Goal: Task Accomplishment & Management: Use online tool/utility

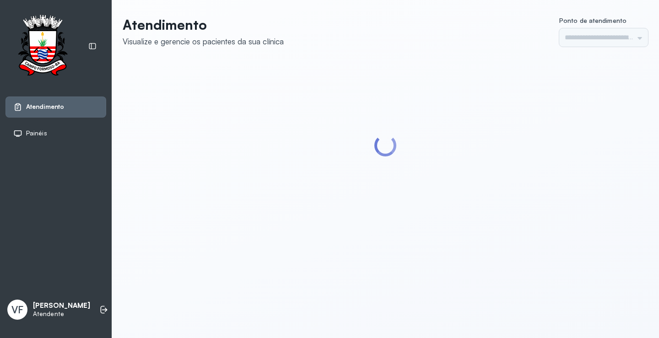
type input "*********"
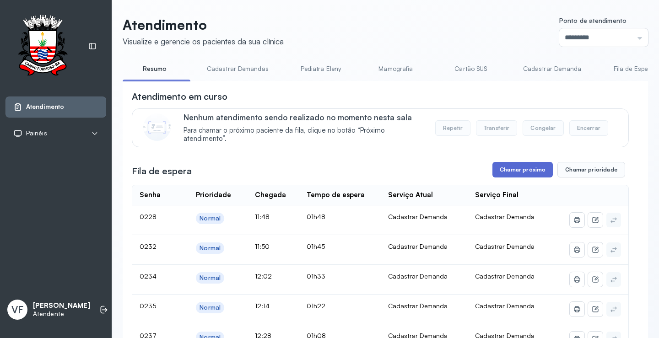
click at [519, 168] on button "Chamar próximo" at bounding box center [523, 170] width 60 height 16
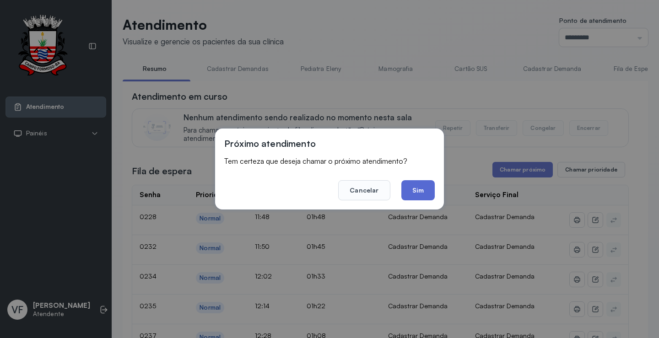
click at [425, 192] on button "Sim" at bounding box center [418, 190] width 33 height 20
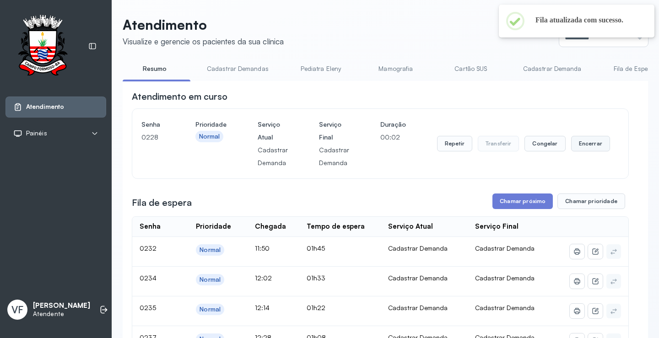
click at [587, 144] on button "Encerrar" at bounding box center [590, 144] width 39 height 16
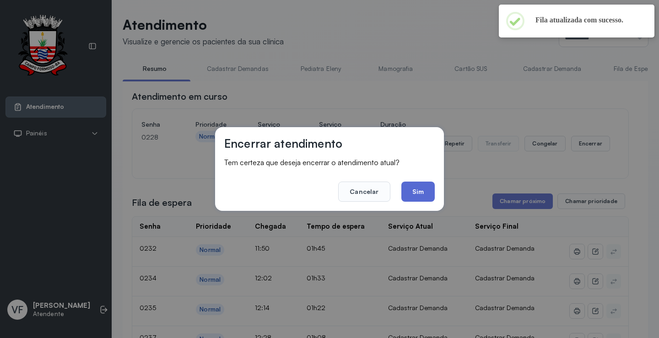
click at [421, 193] on button "Sim" at bounding box center [418, 192] width 33 height 20
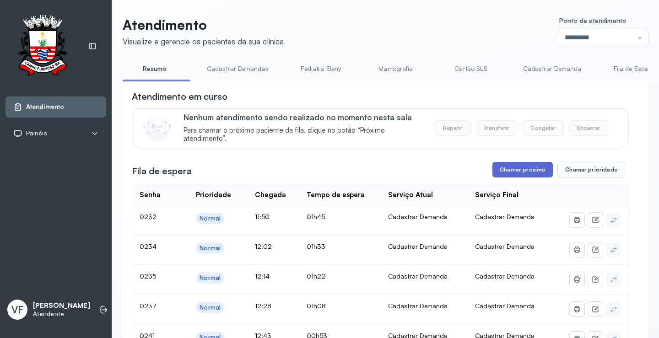
click at [519, 169] on button "Chamar próximo" at bounding box center [523, 170] width 60 height 16
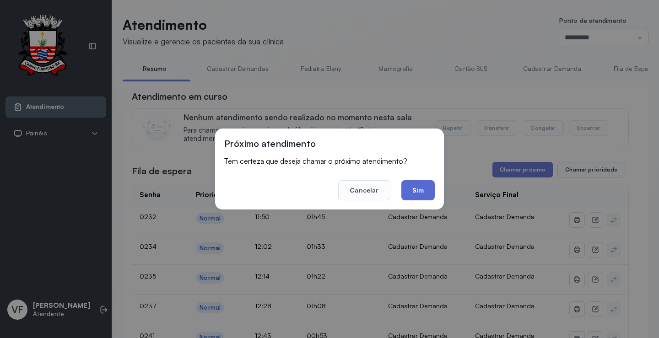
click at [417, 189] on button "Sim" at bounding box center [418, 190] width 33 height 20
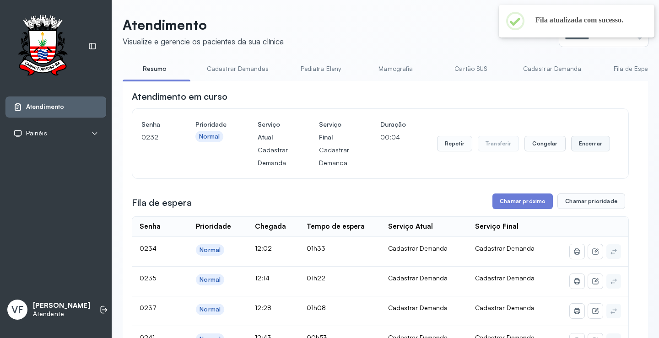
click at [587, 145] on button "Encerrar" at bounding box center [590, 144] width 39 height 16
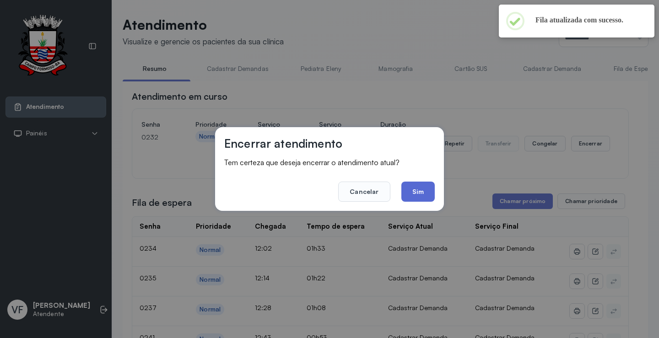
click at [430, 190] on button "Sim" at bounding box center [418, 192] width 33 height 20
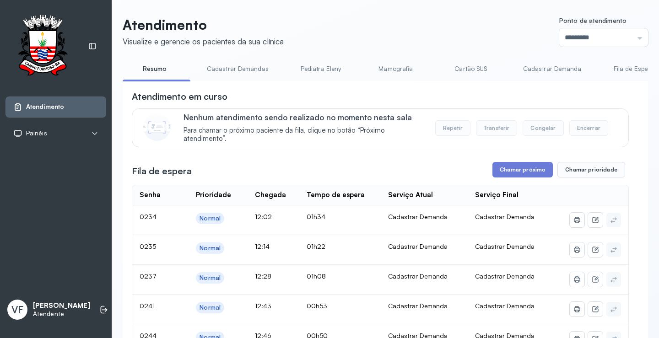
click at [517, 168] on button "Chamar próximo" at bounding box center [523, 170] width 60 height 16
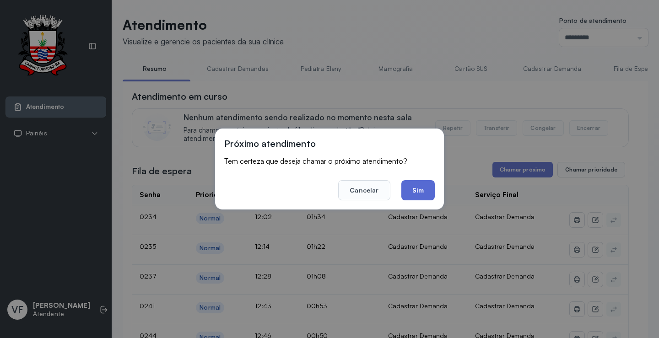
click at [413, 188] on button "Sim" at bounding box center [418, 190] width 33 height 20
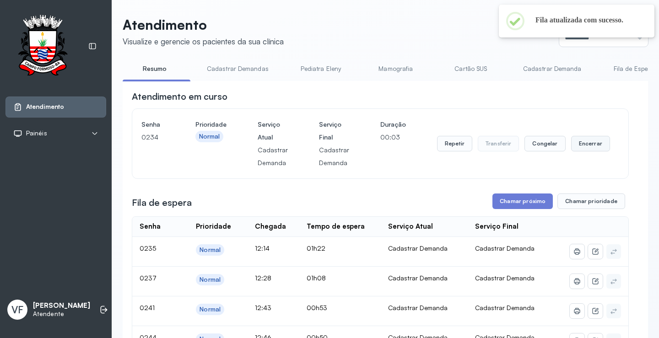
click at [579, 145] on button "Encerrar" at bounding box center [590, 144] width 39 height 16
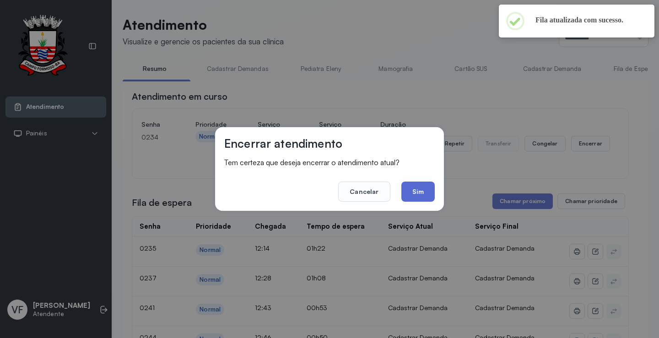
click at [424, 188] on button "Sim" at bounding box center [418, 192] width 33 height 20
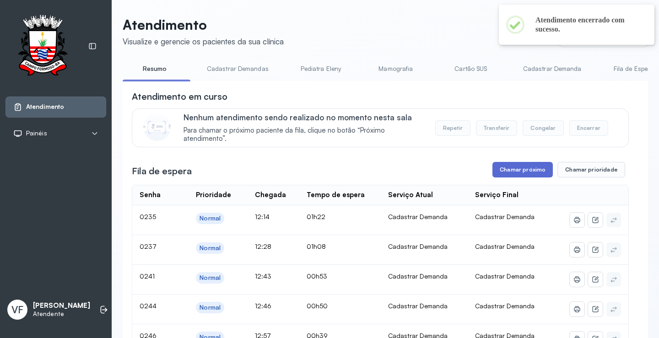
click at [517, 171] on button "Chamar próximo" at bounding box center [523, 170] width 60 height 16
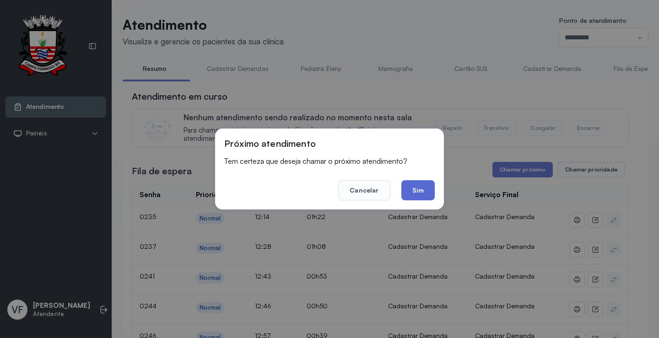
click at [413, 191] on button "Sim" at bounding box center [418, 190] width 33 height 20
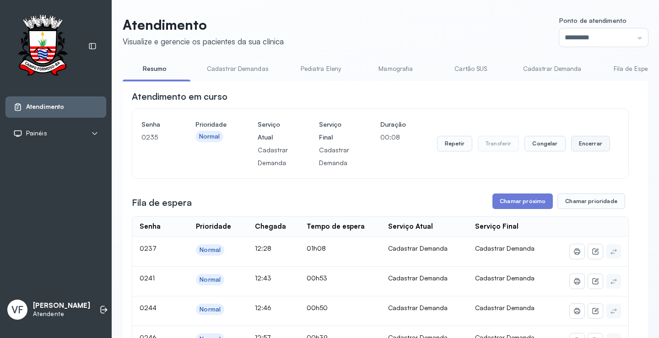
click at [585, 141] on button "Encerrar" at bounding box center [590, 144] width 39 height 16
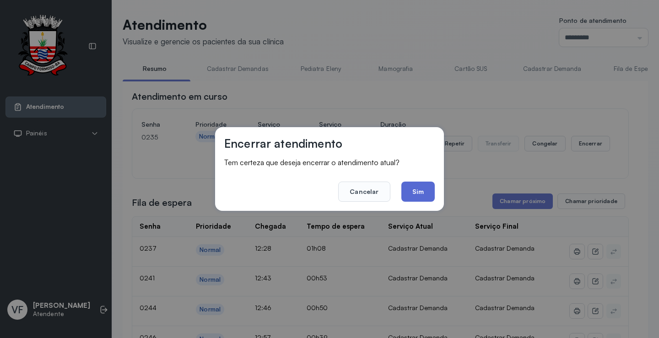
click at [426, 189] on button "Sim" at bounding box center [418, 192] width 33 height 20
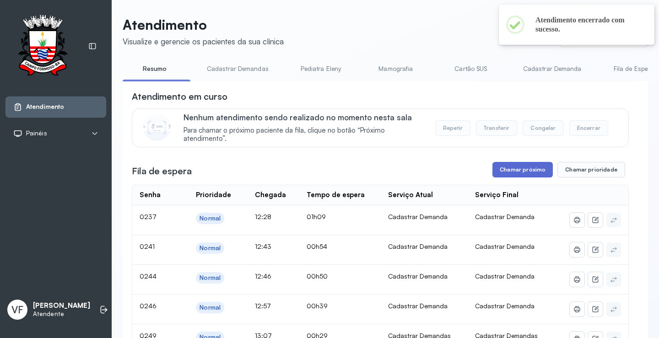
click at [521, 171] on button "Chamar próximo" at bounding box center [523, 170] width 60 height 16
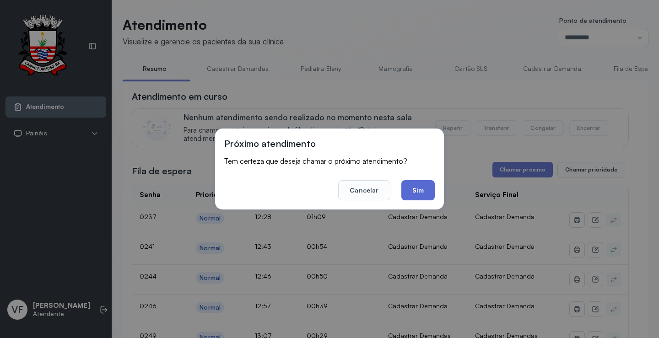
click at [422, 184] on button "Sim" at bounding box center [418, 190] width 33 height 20
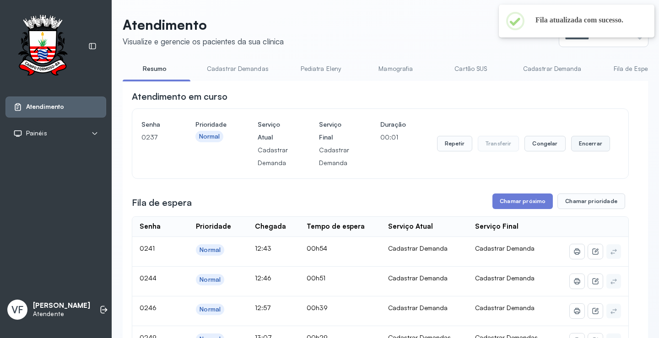
click at [580, 144] on button "Encerrar" at bounding box center [590, 144] width 39 height 16
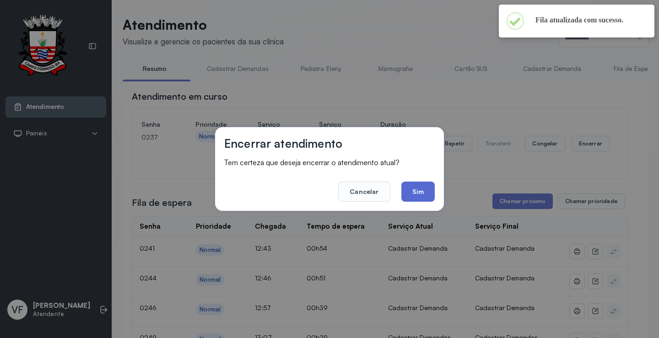
click at [423, 190] on button "Sim" at bounding box center [418, 192] width 33 height 20
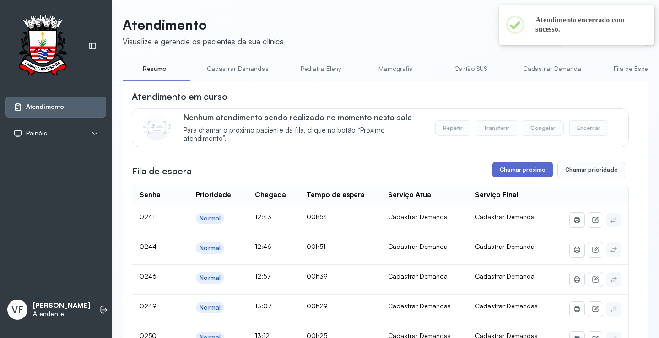
click at [526, 172] on button "Chamar próximo" at bounding box center [523, 170] width 60 height 16
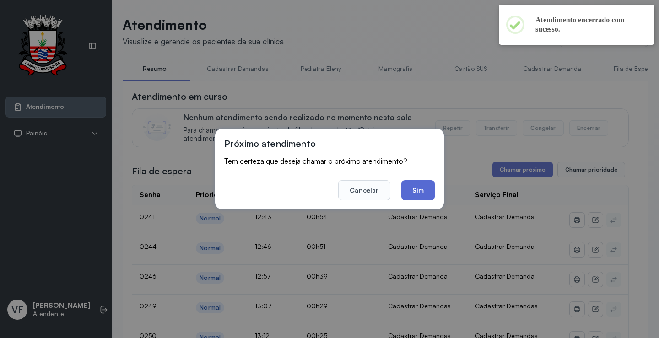
click at [411, 184] on button "Sim" at bounding box center [418, 190] width 33 height 20
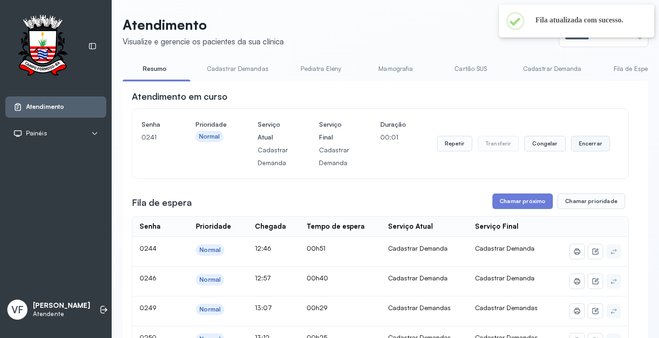
click at [581, 142] on button "Encerrar" at bounding box center [590, 144] width 39 height 16
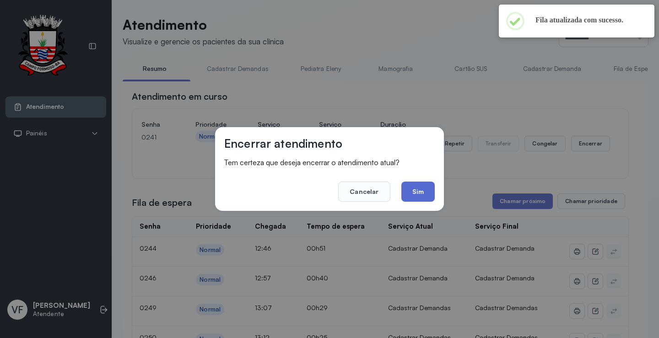
click at [419, 187] on button "Sim" at bounding box center [418, 192] width 33 height 20
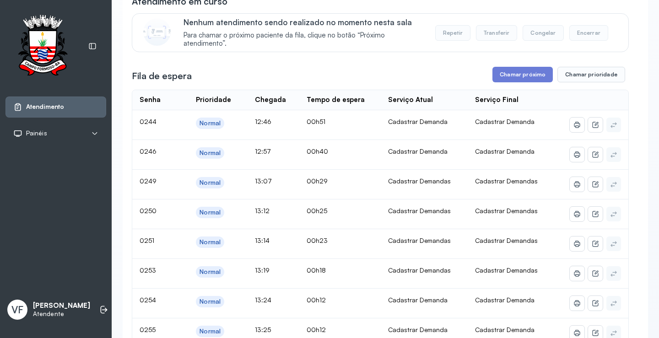
scroll to position [92, 0]
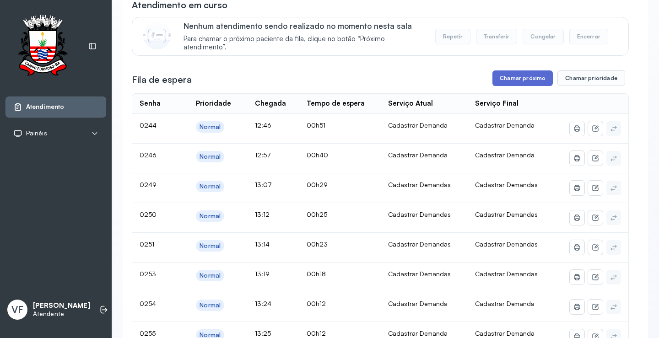
click at [517, 78] on button "Chamar próximo" at bounding box center [523, 79] width 60 height 16
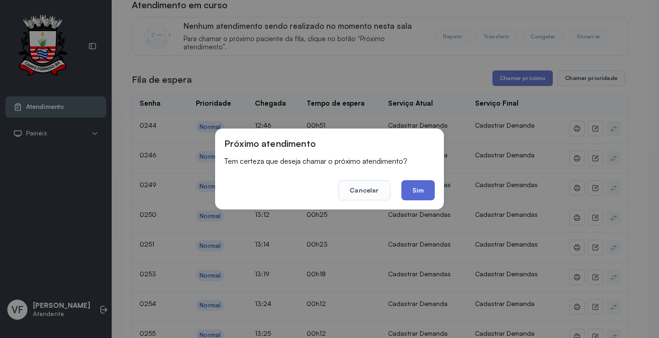
click at [417, 193] on button "Sim" at bounding box center [418, 190] width 33 height 20
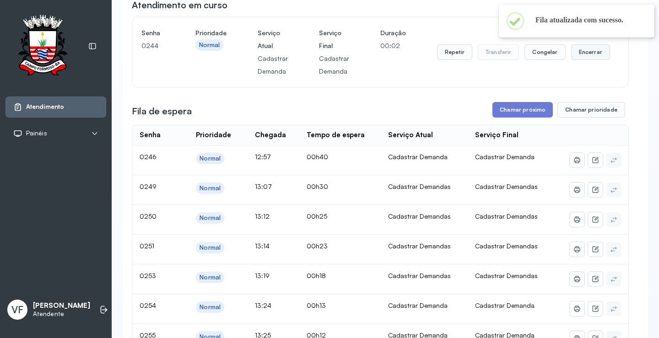
click at [588, 48] on button "Encerrar" at bounding box center [590, 52] width 39 height 16
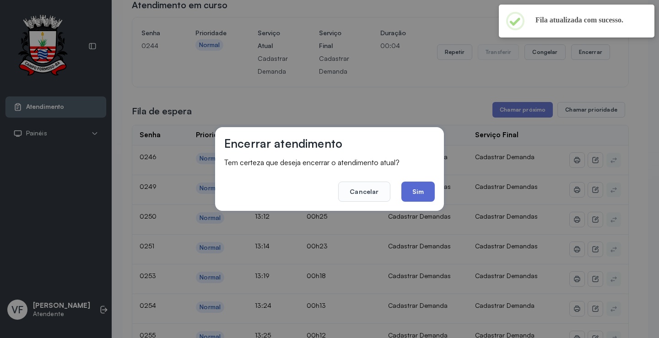
click at [424, 191] on button "Sim" at bounding box center [418, 192] width 33 height 20
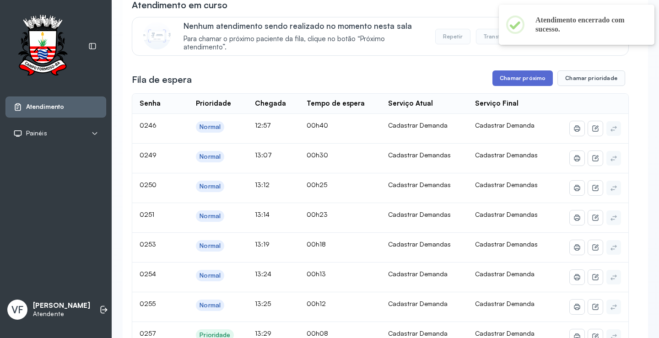
click at [514, 77] on button "Chamar próximo" at bounding box center [523, 79] width 60 height 16
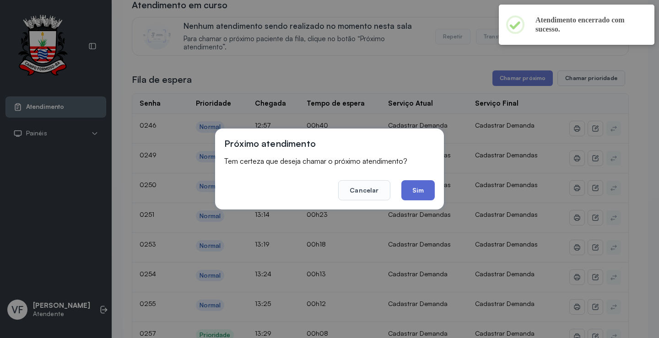
click at [421, 192] on button "Sim" at bounding box center [418, 190] width 33 height 20
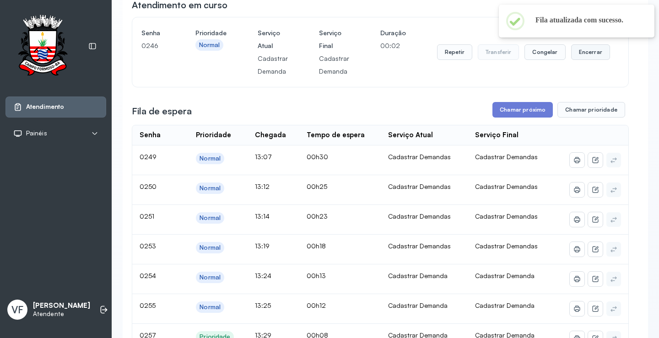
click at [583, 52] on button "Encerrar" at bounding box center [590, 52] width 39 height 16
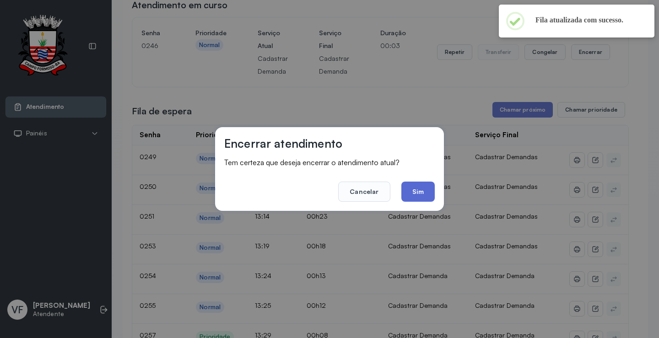
click at [419, 190] on button "Sim" at bounding box center [418, 192] width 33 height 20
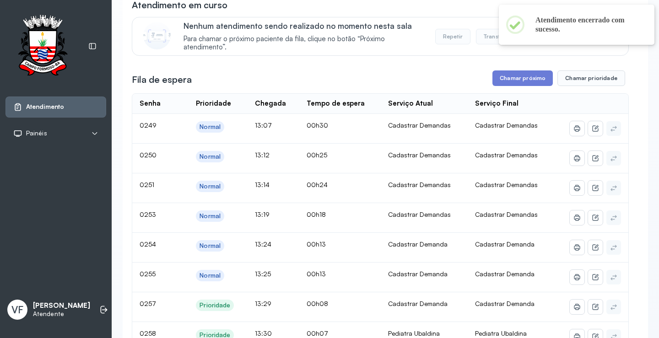
scroll to position [0, 0]
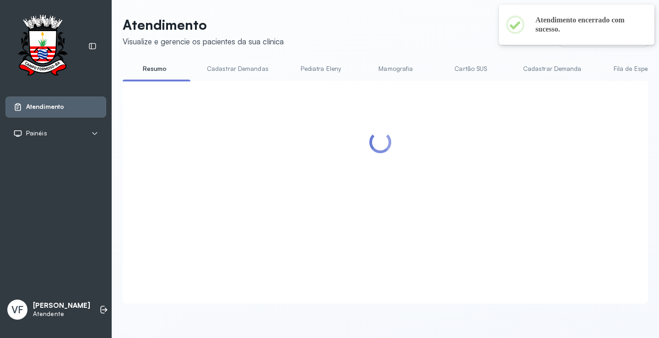
click at [506, 77] on ul "Resumo Cadastrar Demandas Pediatra [PERSON_NAME] Cartão SUS Cadastrar [PERSON_N…" at bounding box center [386, 71] width 526 height 21
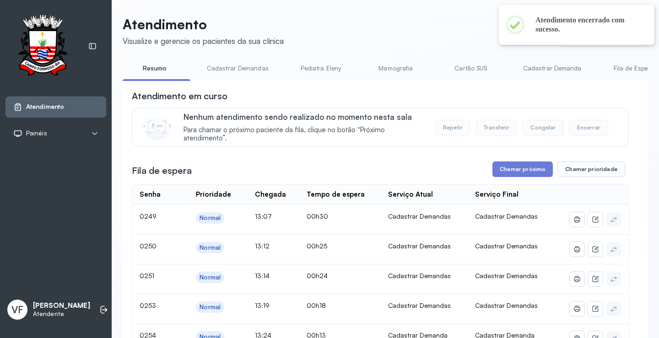
scroll to position [92, 0]
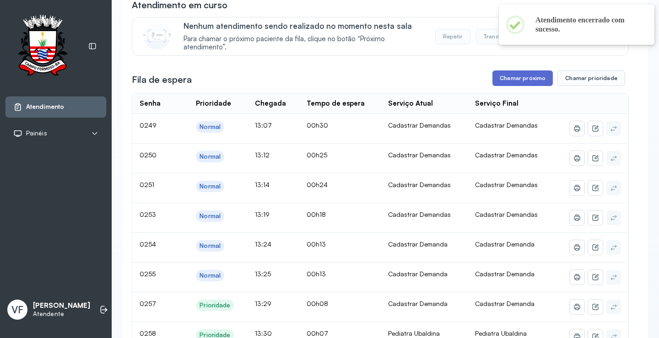
click at [533, 74] on button "Chamar próximo" at bounding box center [523, 79] width 60 height 16
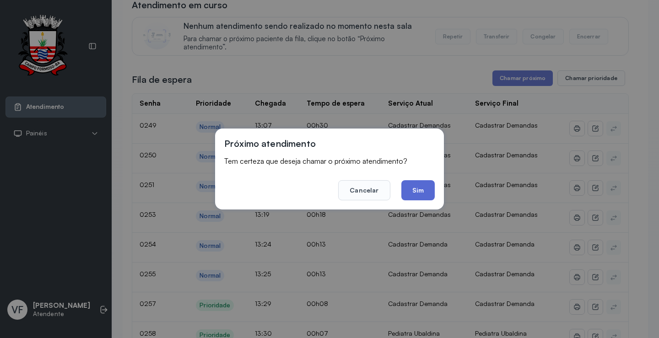
click at [421, 181] on button "Sim" at bounding box center [418, 190] width 33 height 20
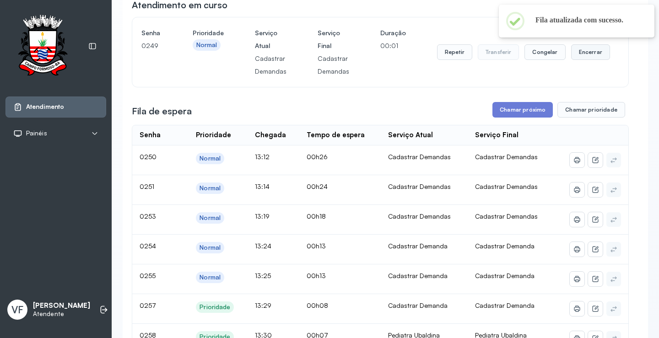
click at [585, 54] on button "Encerrar" at bounding box center [590, 52] width 39 height 16
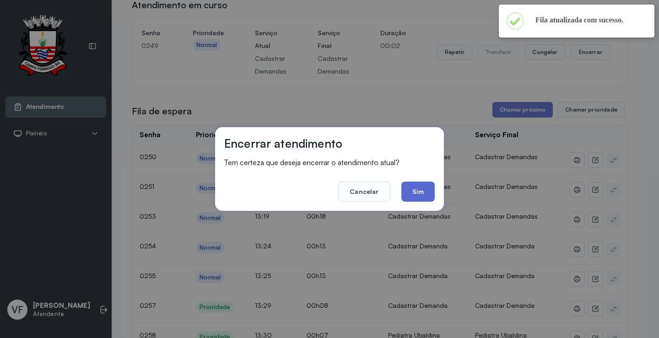
click at [421, 188] on button "Sim" at bounding box center [418, 192] width 33 height 20
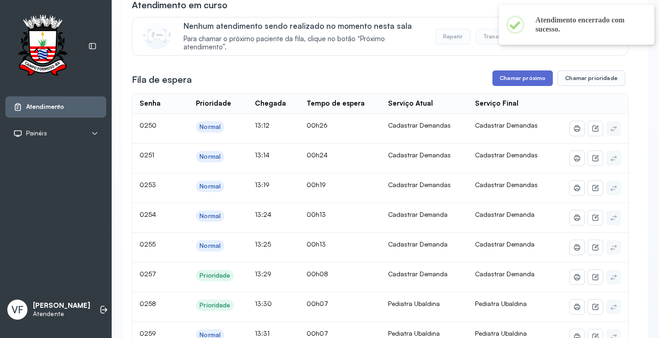
click at [511, 76] on button "Chamar próximo" at bounding box center [523, 79] width 60 height 16
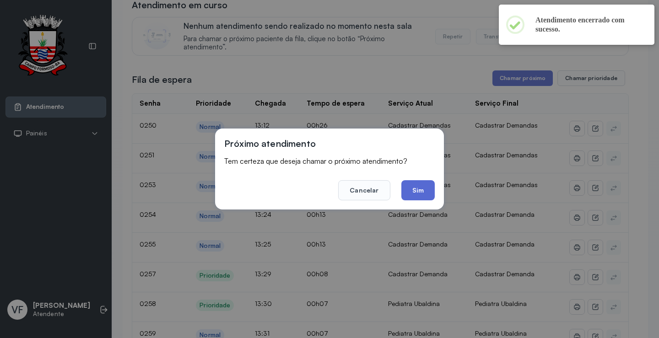
click at [412, 192] on button "Sim" at bounding box center [418, 190] width 33 height 20
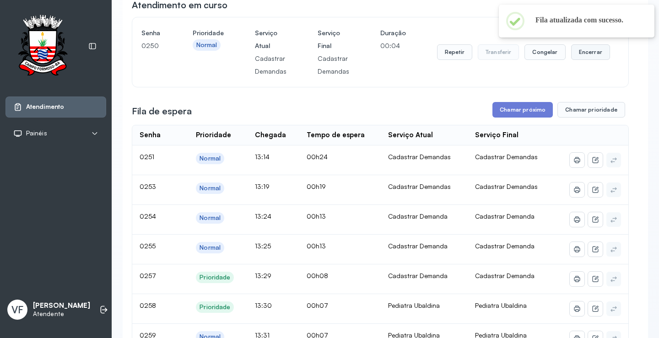
click at [578, 55] on button "Encerrar" at bounding box center [590, 52] width 39 height 16
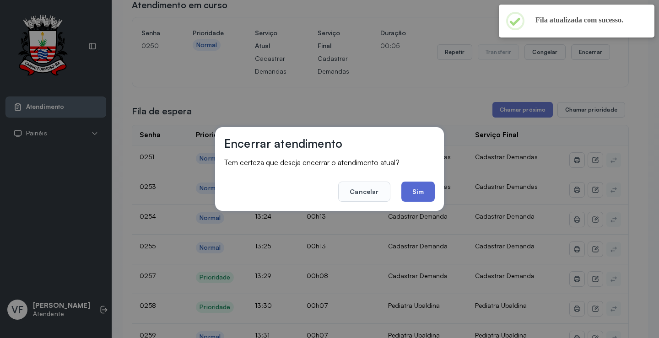
click at [419, 189] on button "Sim" at bounding box center [418, 192] width 33 height 20
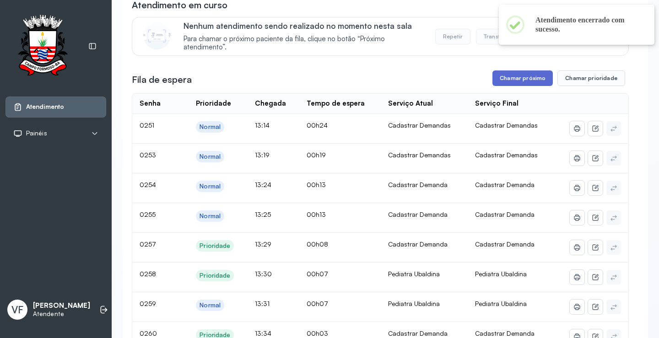
click at [522, 75] on button "Chamar próximo" at bounding box center [523, 79] width 60 height 16
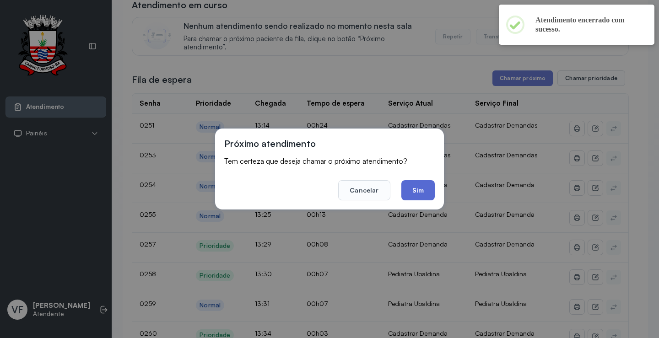
click at [416, 193] on button "Sim" at bounding box center [418, 190] width 33 height 20
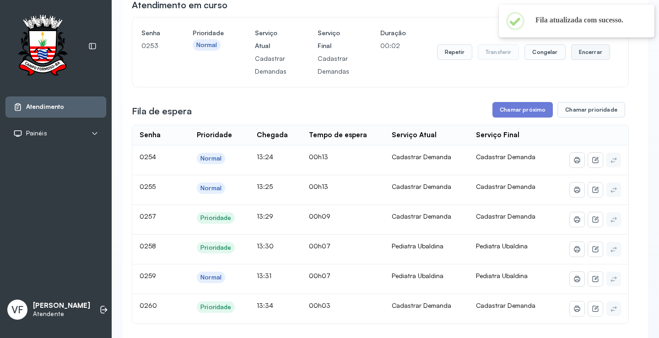
click at [579, 55] on button "Encerrar" at bounding box center [590, 52] width 39 height 16
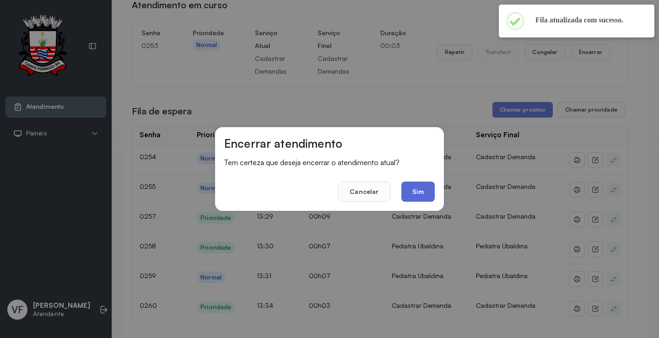
click at [415, 193] on button "Sim" at bounding box center [418, 192] width 33 height 20
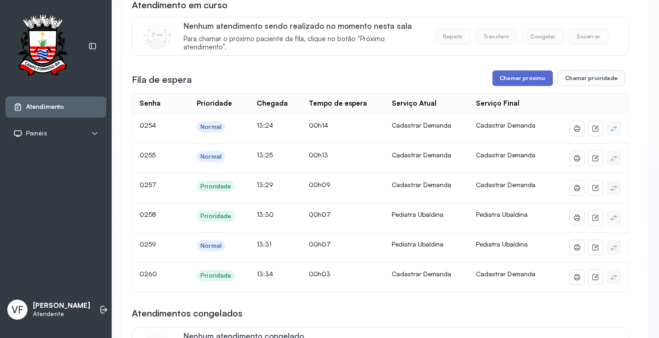
click at [517, 77] on button "Chamar próximo" at bounding box center [523, 79] width 60 height 16
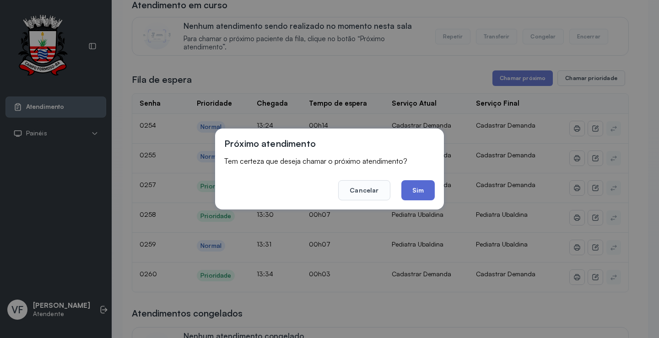
click at [420, 188] on button "Sim" at bounding box center [418, 190] width 33 height 20
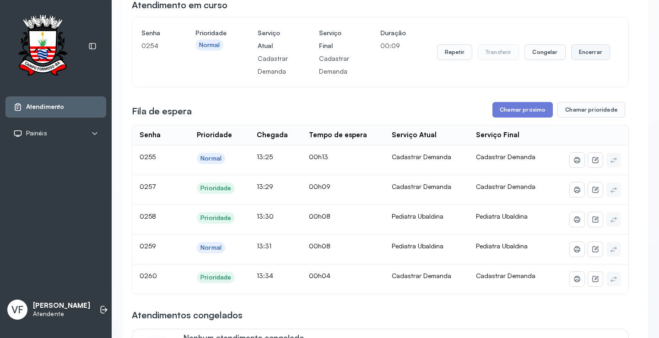
click at [586, 52] on button "Encerrar" at bounding box center [590, 52] width 39 height 16
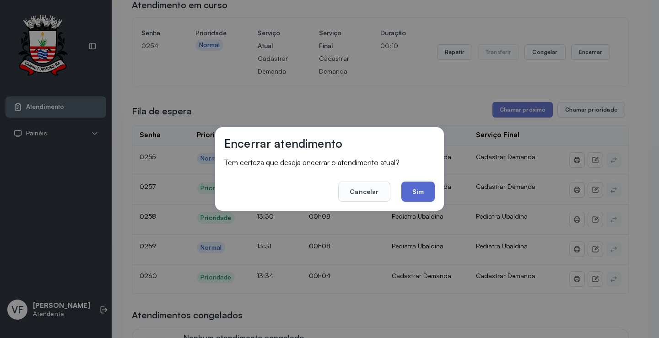
click at [415, 187] on button "Sim" at bounding box center [418, 192] width 33 height 20
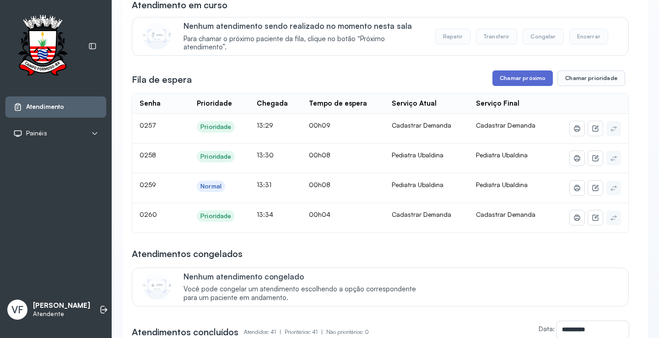
click at [518, 76] on button "Chamar próximo" at bounding box center [523, 79] width 60 height 16
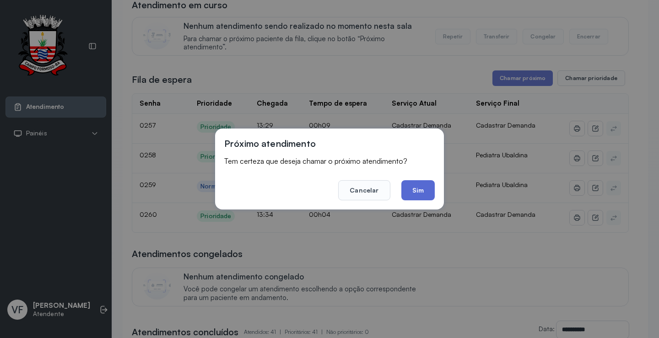
click at [420, 189] on button "Sim" at bounding box center [418, 190] width 33 height 20
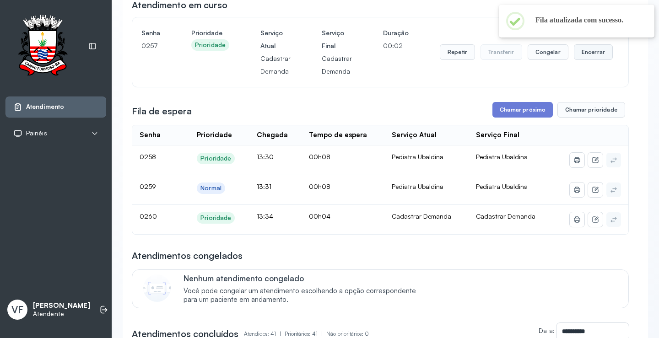
click at [587, 51] on button "Encerrar" at bounding box center [593, 52] width 39 height 16
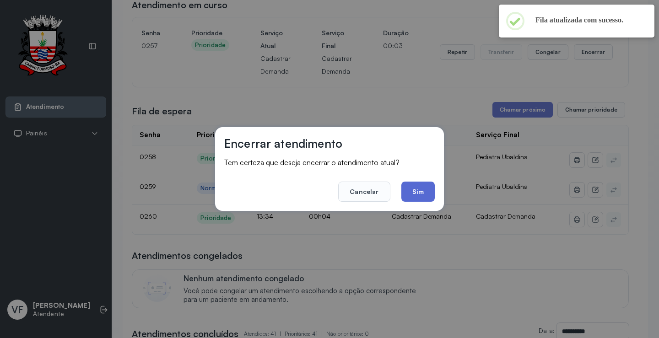
click at [416, 190] on button "Sim" at bounding box center [418, 192] width 33 height 20
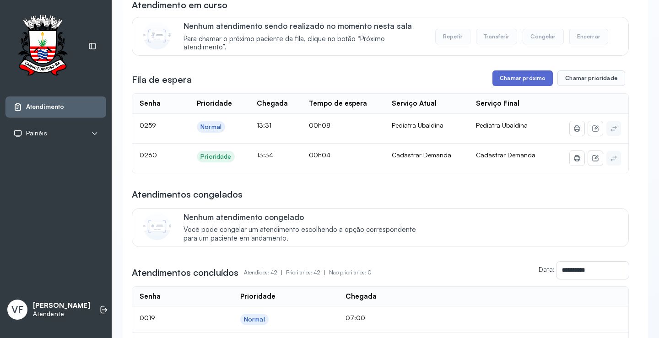
click at [512, 82] on button "Chamar próximo" at bounding box center [523, 79] width 60 height 16
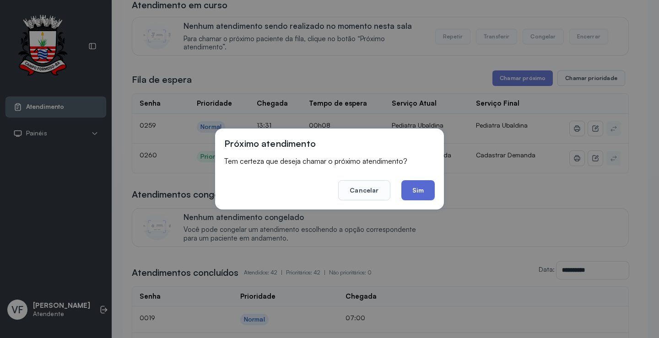
click at [418, 190] on button "Sim" at bounding box center [418, 190] width 33 height 20
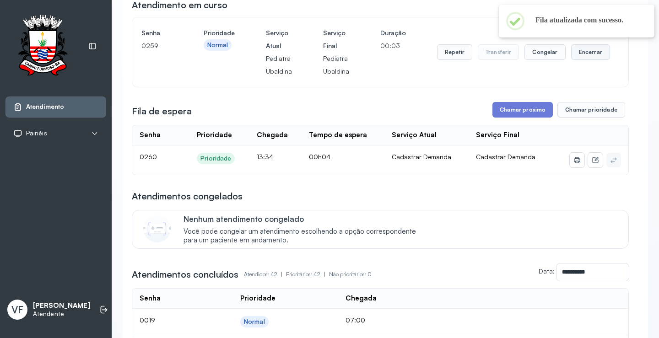
click at [588, 53] on button "Encerrar" at bounding box center [590, 52] width 39 height 16
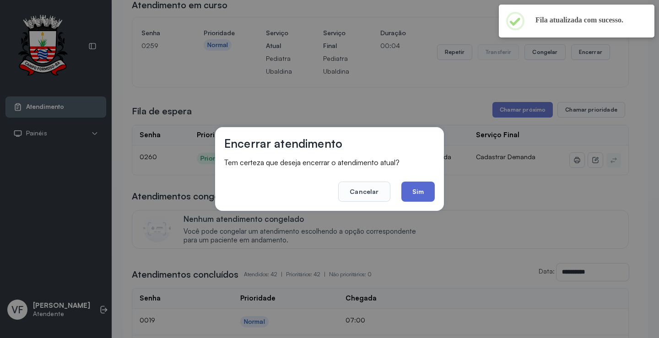
click at [415, 189] on button "Sim" at bounding box center [418, 192] width 33 height 20
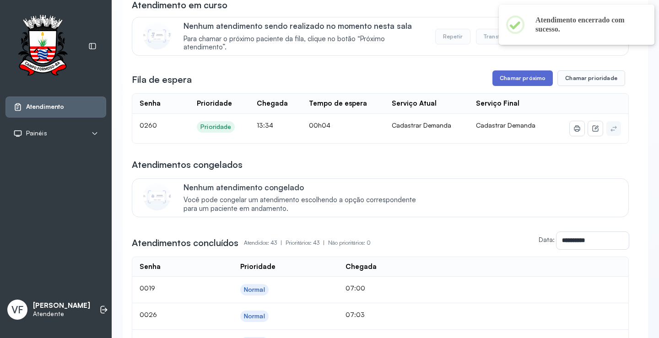
click at [520, 76] on button "Chamar próximo" at bounding box center [523, 79] width 60 height 16
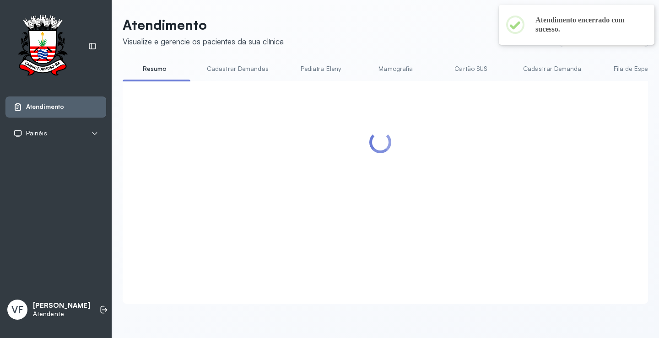
scroll to position [0, 0]
click at [418, 189] on div at bounding box center [380, 181] width 497 height 183
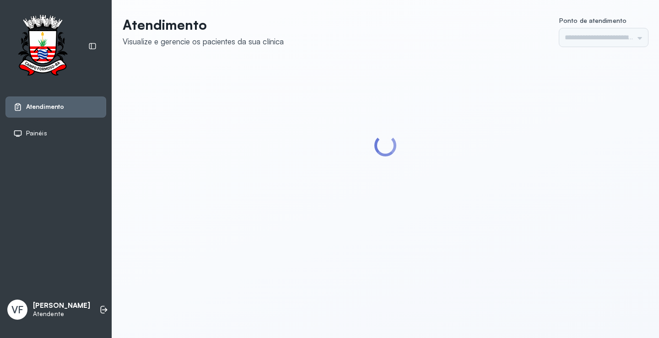
type input "*********"
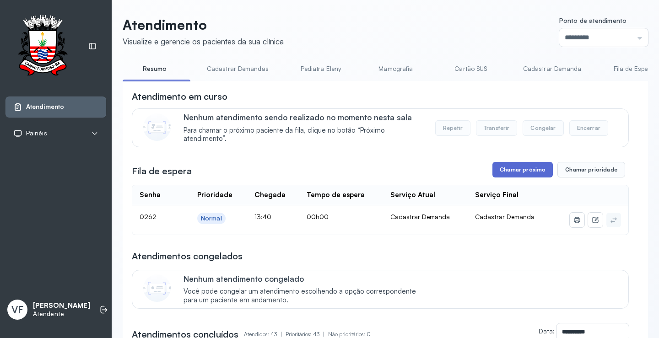
click at [511, 169] on button "Chamar próximo" at bounding box center [523, 170] width 60 height 16
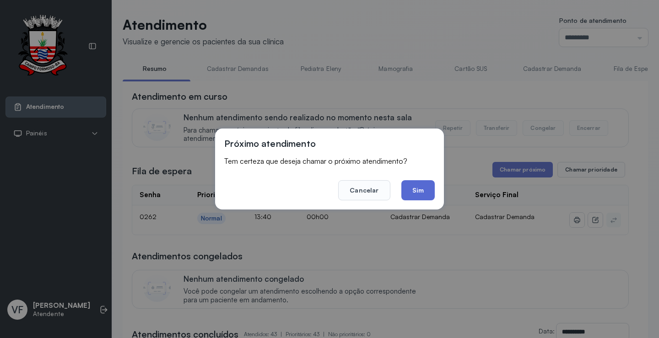
click at [426, 193] on button "Sim" at bounding box center [418, 190] width 33 height 20
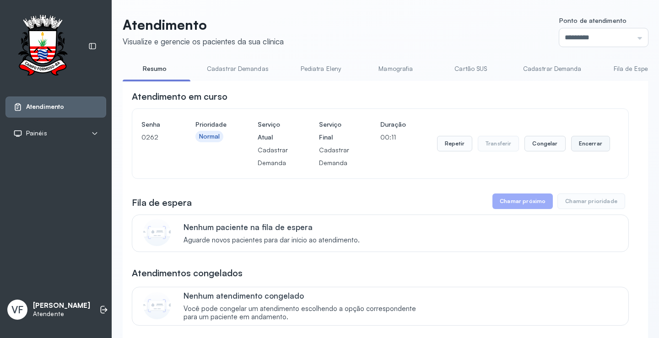
click at [585, 146] on button "Encerrar" at bounding box center [590, 144] width 39 height 16
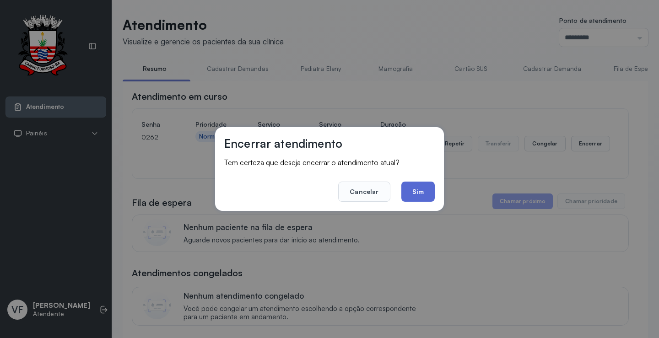
click at [423, 194] on button "Sim" at bounding box center [418, 192] width 33 height 20
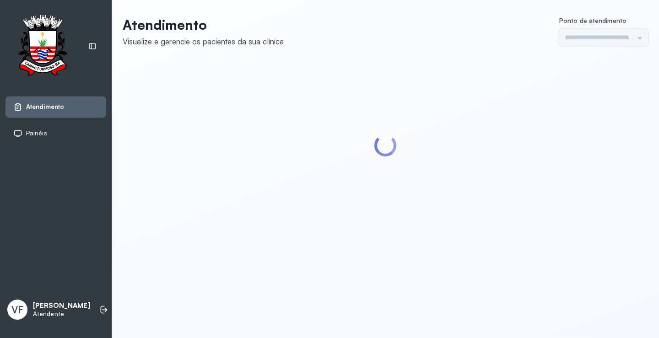
type input "*********"
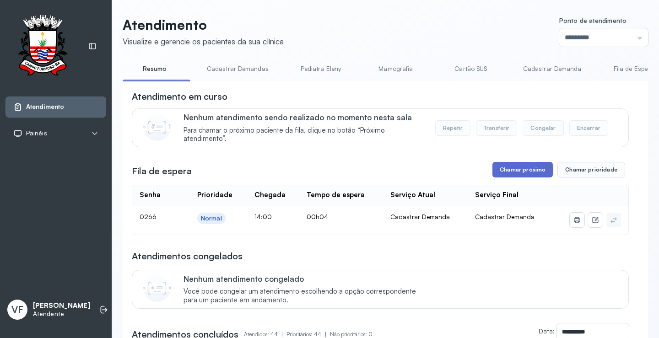
click at [520, 166] on button "Chamar próximo" at bounding box center [523, 170] width 60 height 16
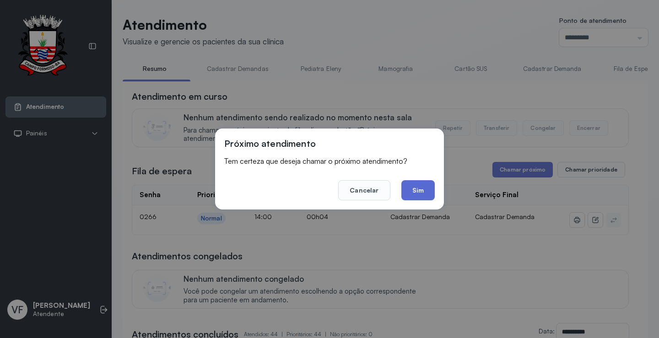
click at [418, 189] on button "Sim" at bounding box center [418, 190] width 33 height 20
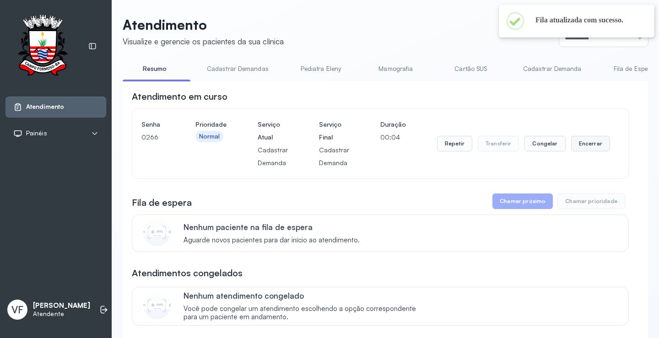
click at [578, 144] on button "Encerrar" at bounding box center [590, 144] width 39 height 16
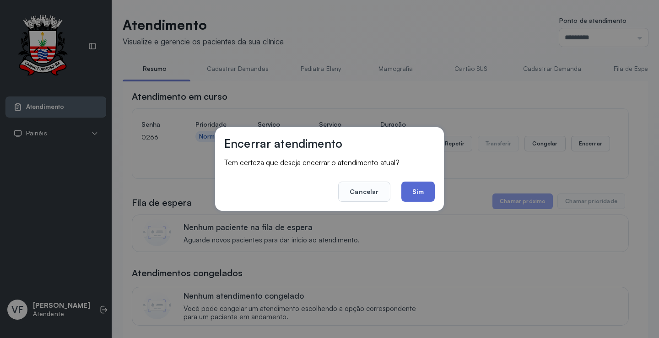
click at [413, 190] on button "Sim" at bounding box center [418, 192] width 33 height 20
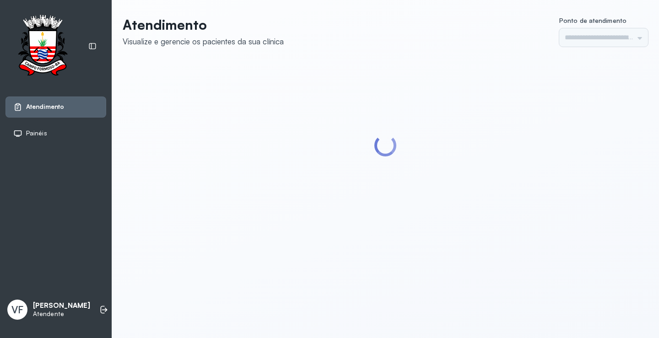
type input "*********"
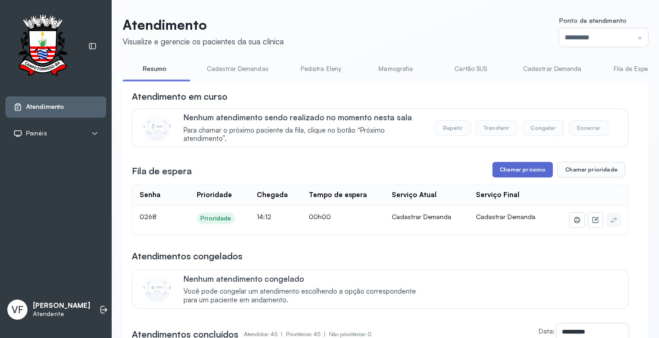
click at [524, 173] on button "Chamar próximo" at bounding box center [523, 170] width 60 height 16
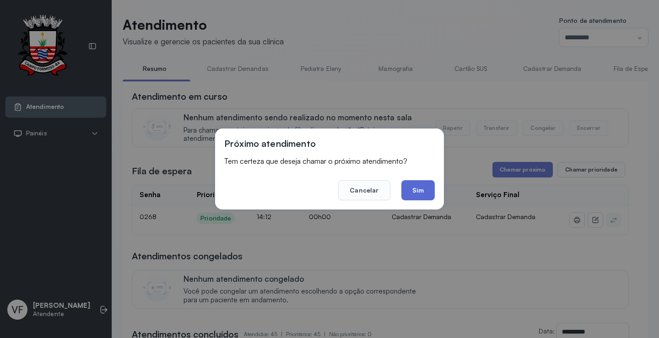
click at [417, 190] on button "Sim" at bounding box center [418, 190] width 33 height 20
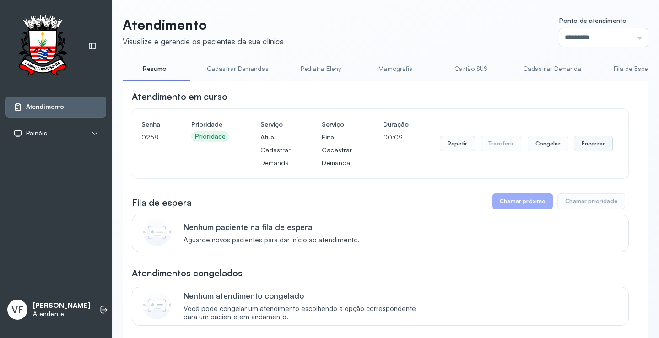
click at [585, 141] on button "Encerrar" at bounding box center [593, 144] width 39 height 16
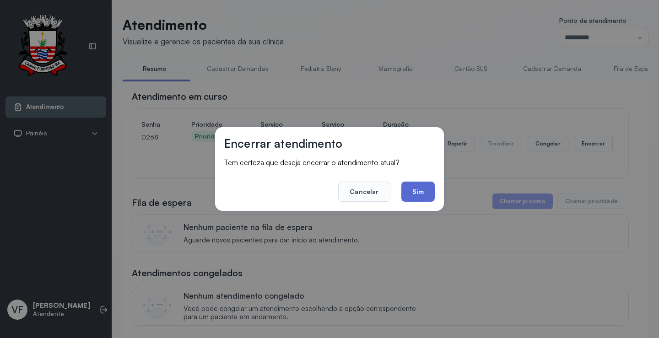
click at [411, 190] on button "Sim" at bounding box center [418, 192] width 33 height 20
